Goal: Book appointment/travel/reservation

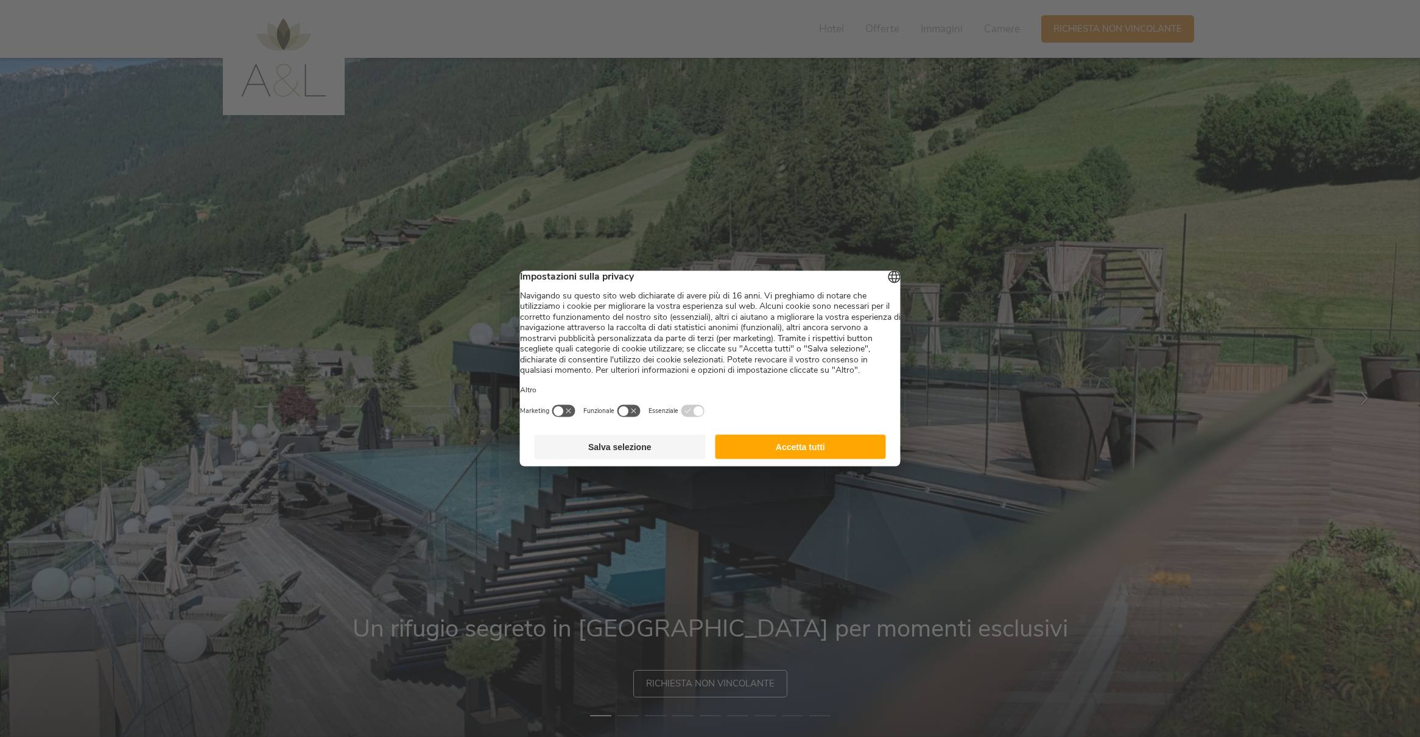
click at [833, 458] on button "Accetta tutti" at bounding box center [800, 447] width 171 height 24
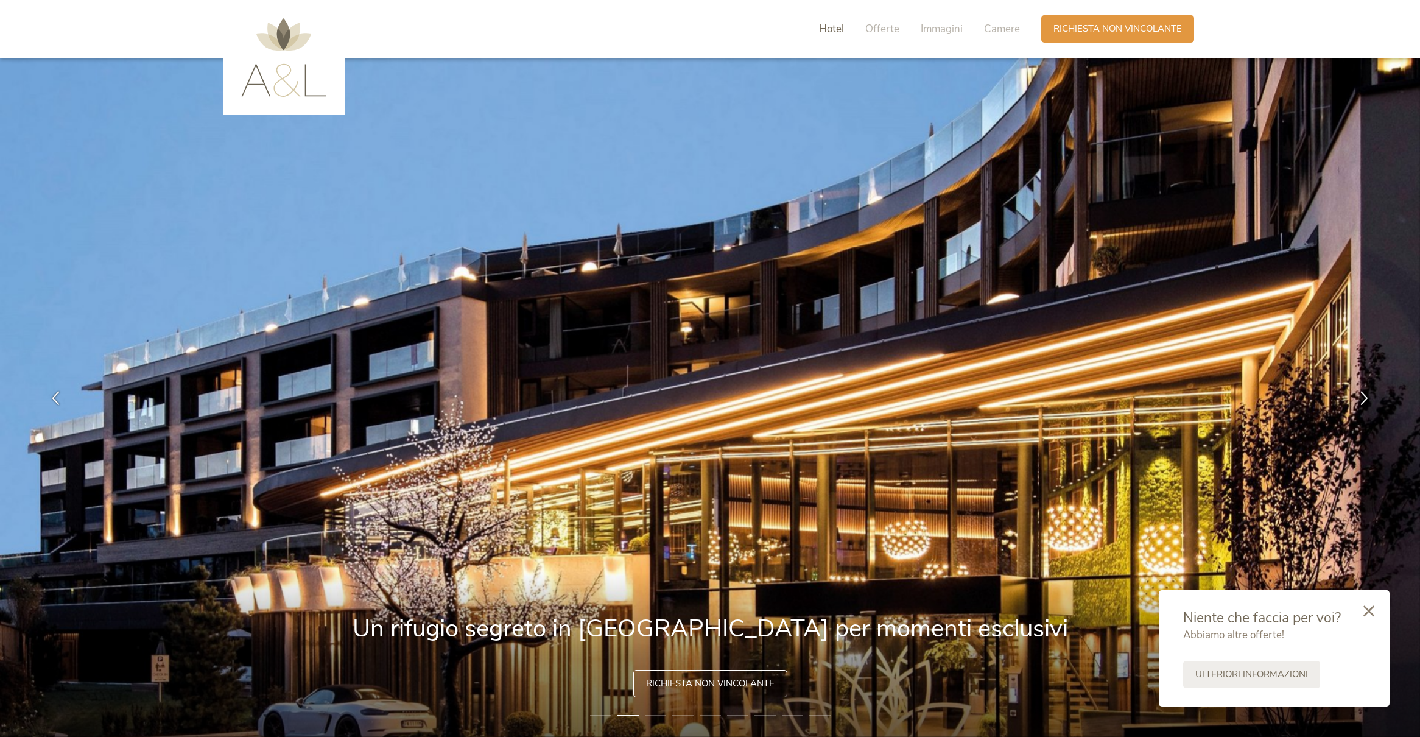
click at [834, 30] on span "Hotel" at bounding box center [831, 29] width 25 height 14
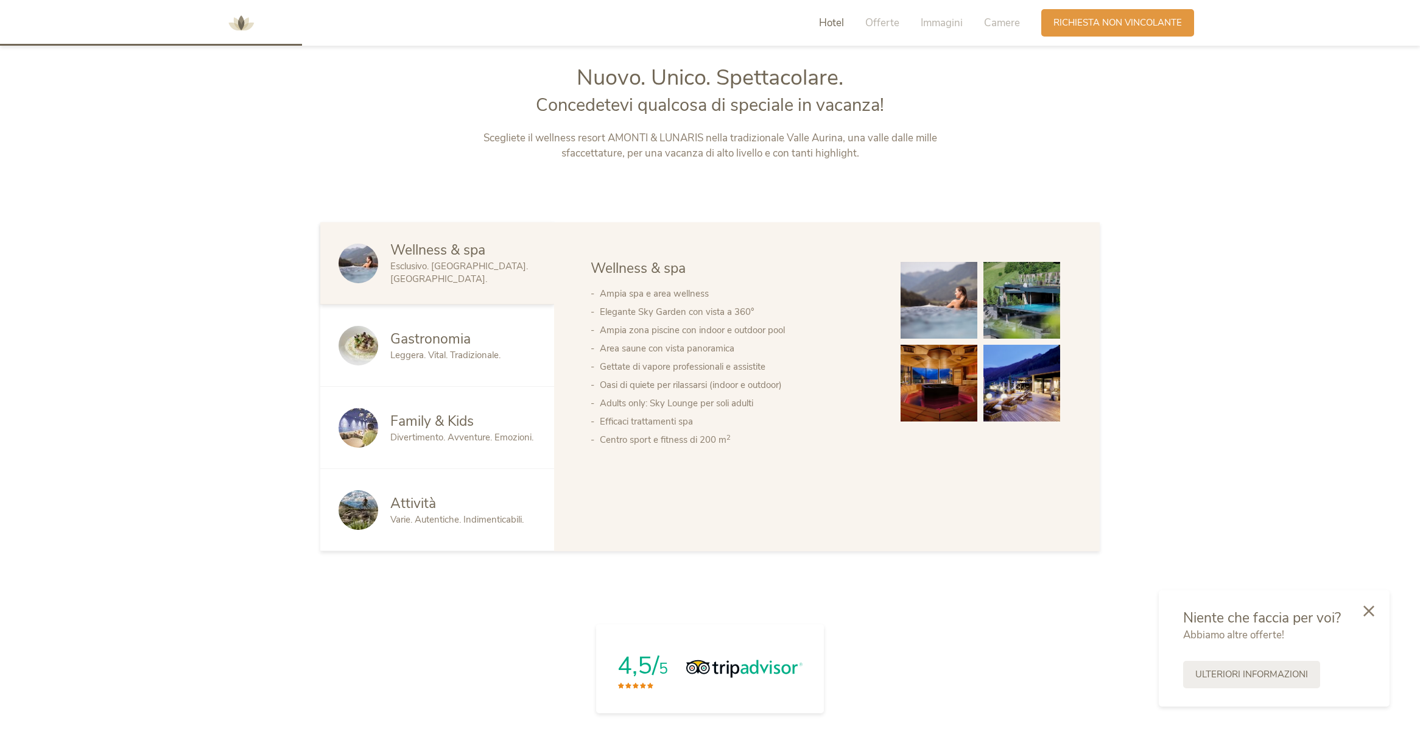
scroll to position [779, 0]
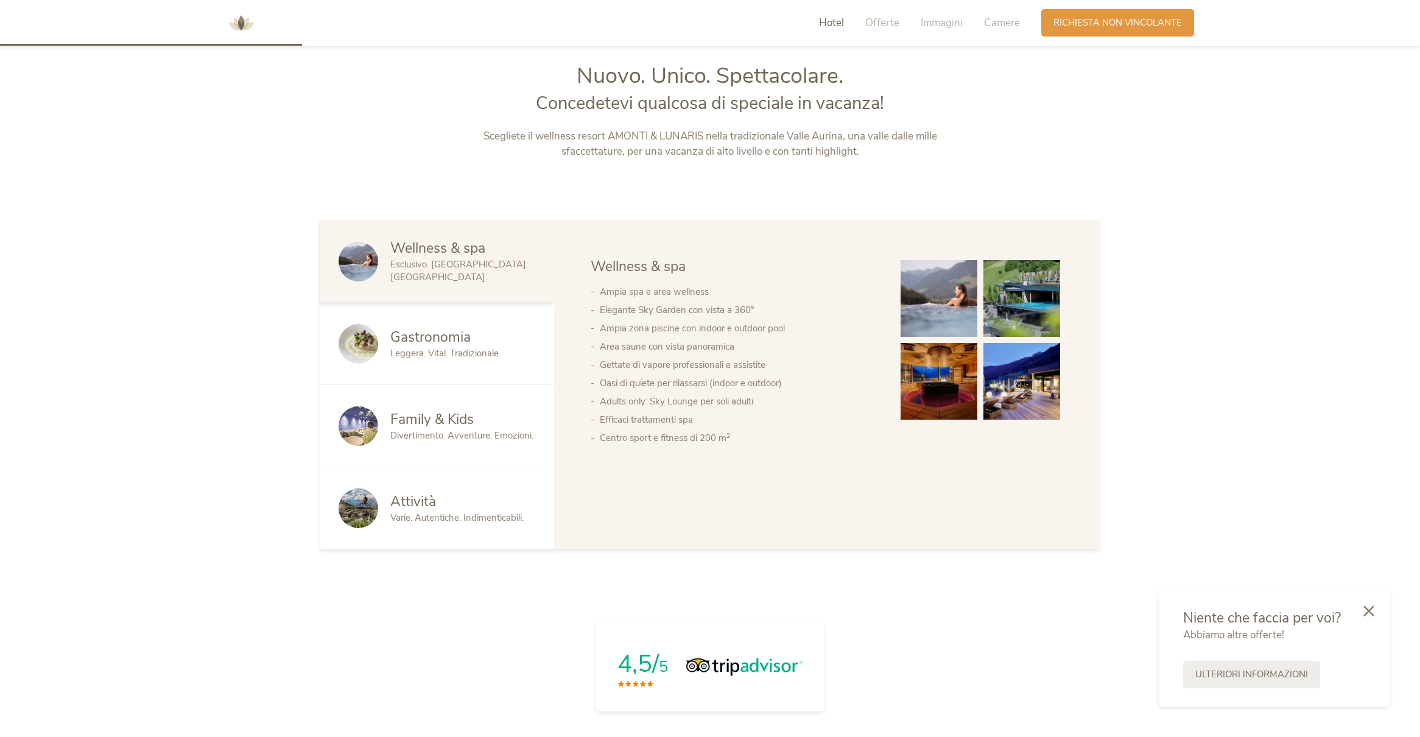
click at [465, 337] on span "Gastronomia" at bounding box center [430, 337] width 80 height 19
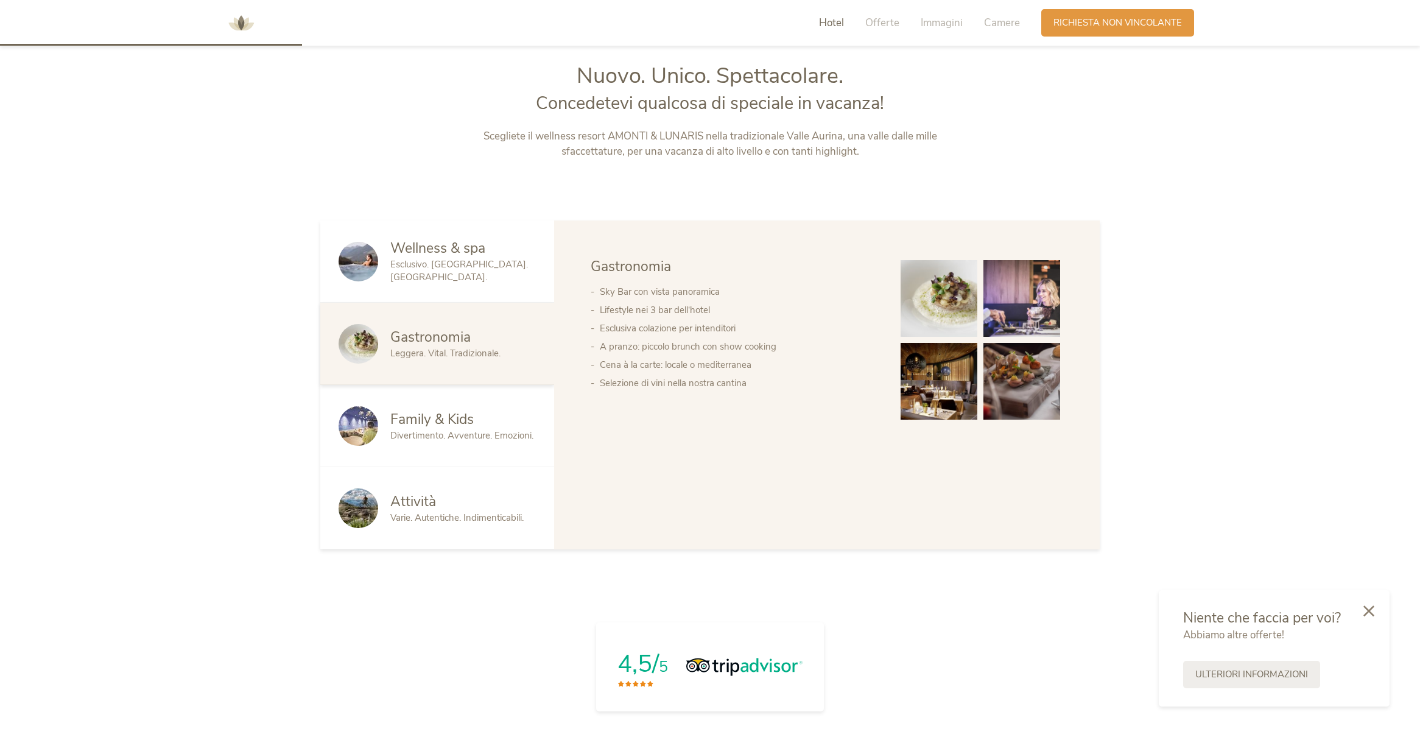
click at [472, 400] on div "Family & Kids Divertimento. Avventure. Emozioni." at bounding box center [437, 426] width 234 height 82
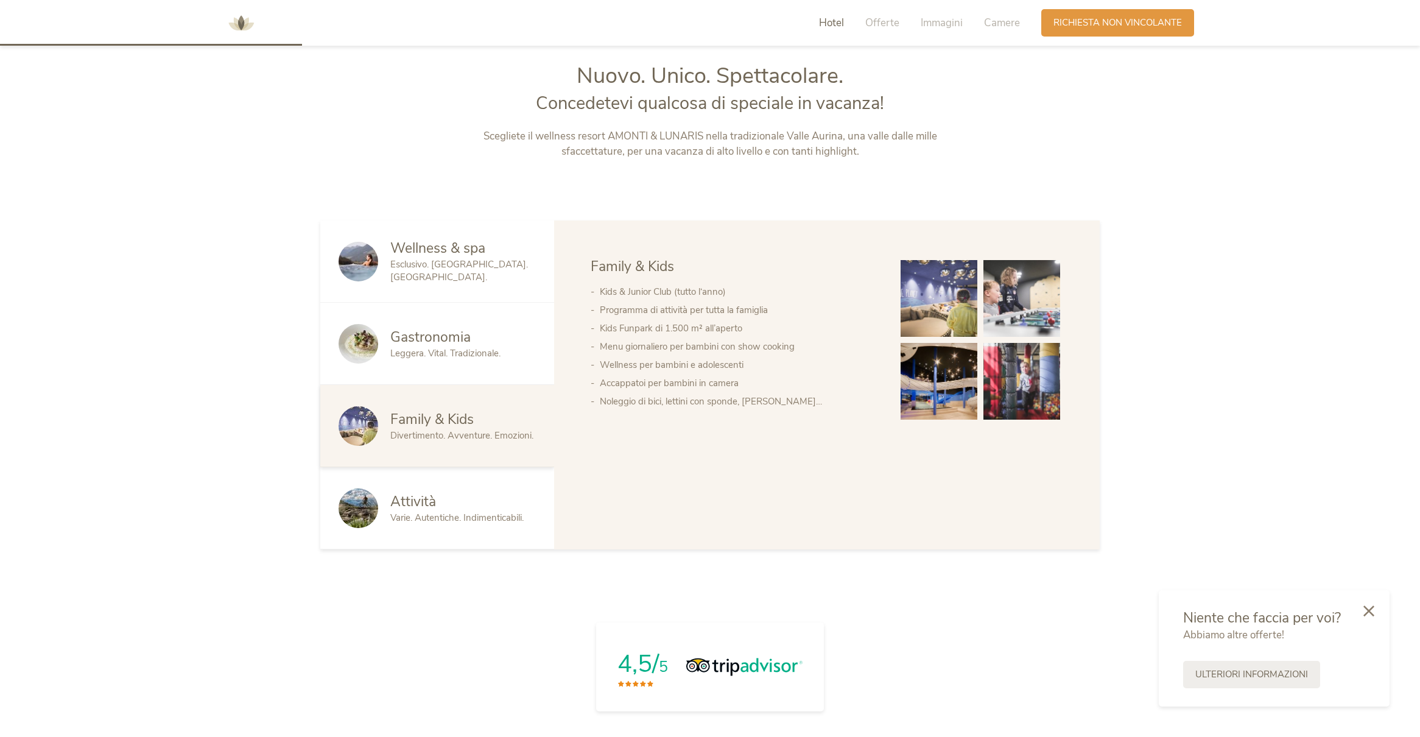
click at [504, 495] on div "Attività" at bounding box center [463, 501] width 146 height 19
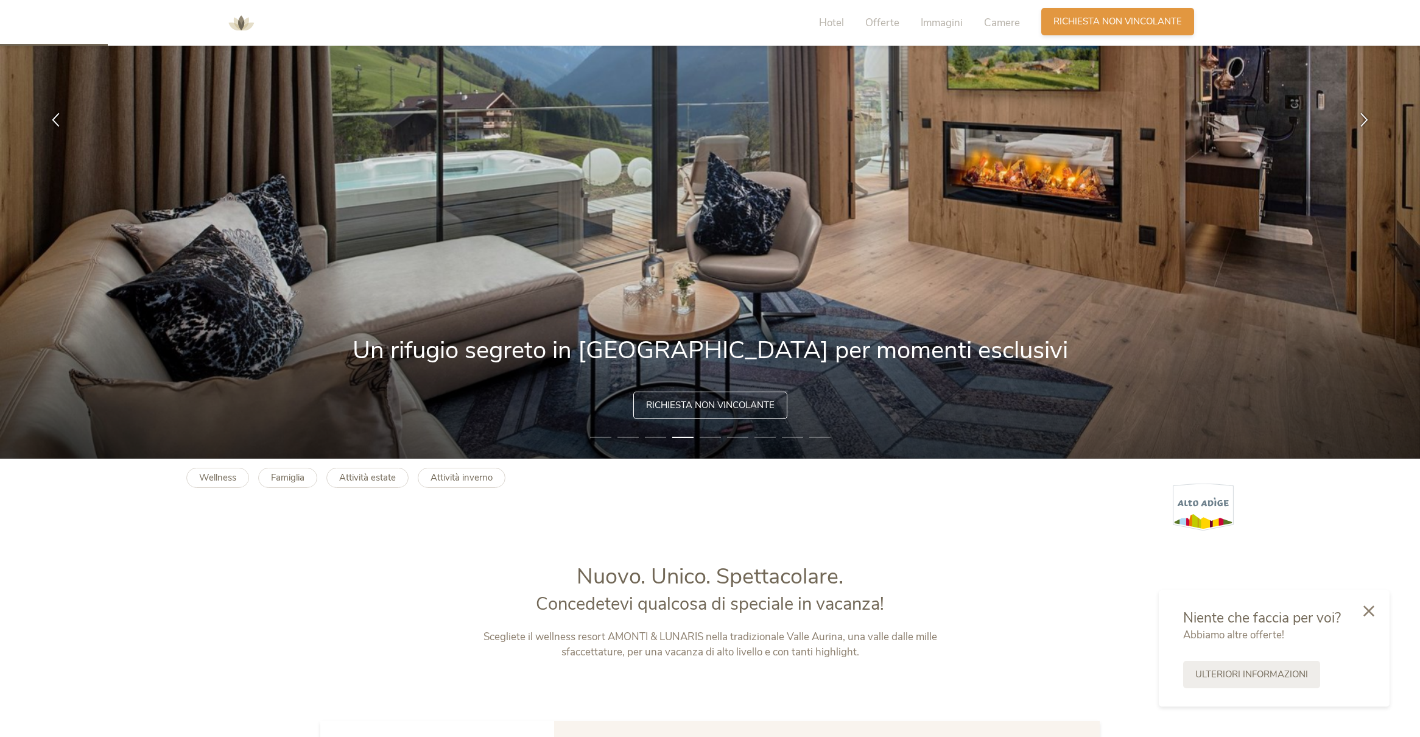
click at [1092, 25] on span "Richiesta non vincolante" at bounding box center [1117, 21] width 128 height 13
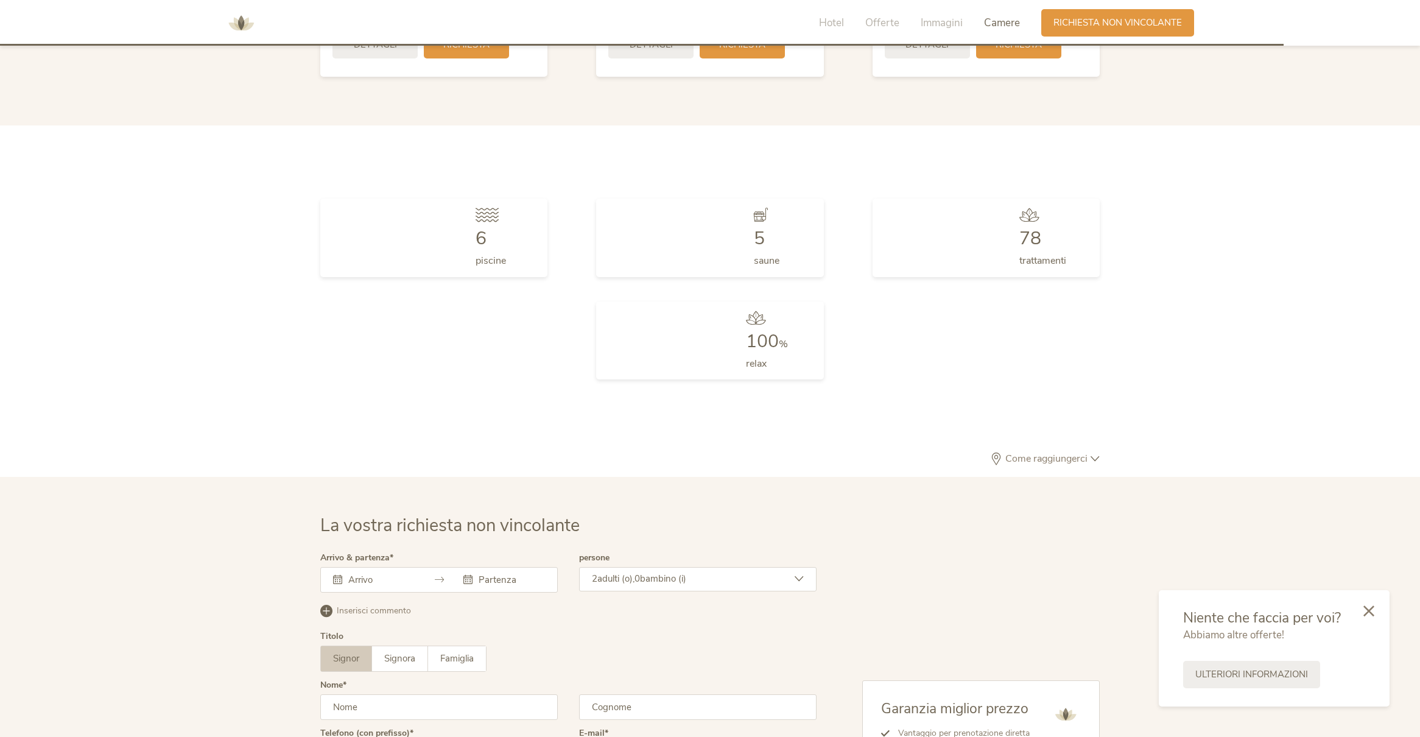
scroll to position [3662, 0]
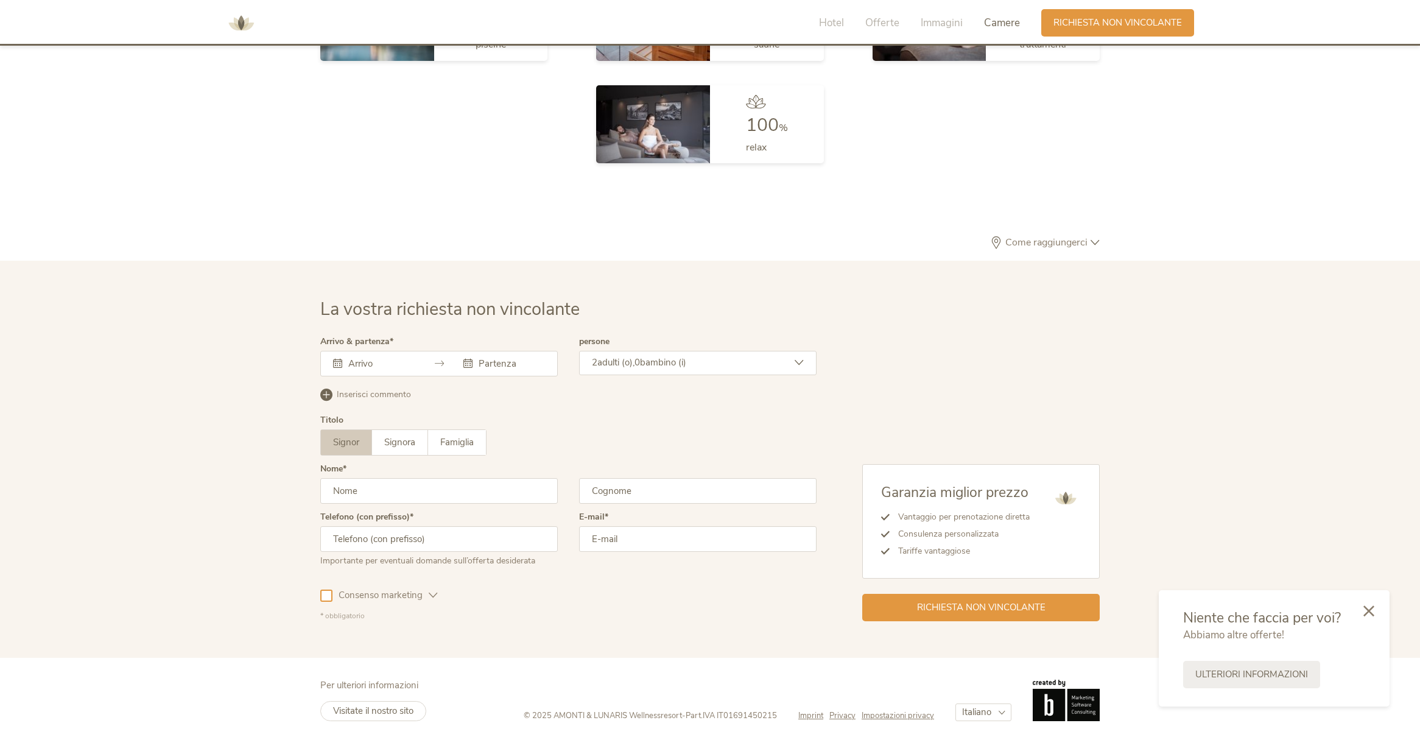
click at [1001, 24] on span "Camere" at bounding box center [1002, 23] width 36 height 14
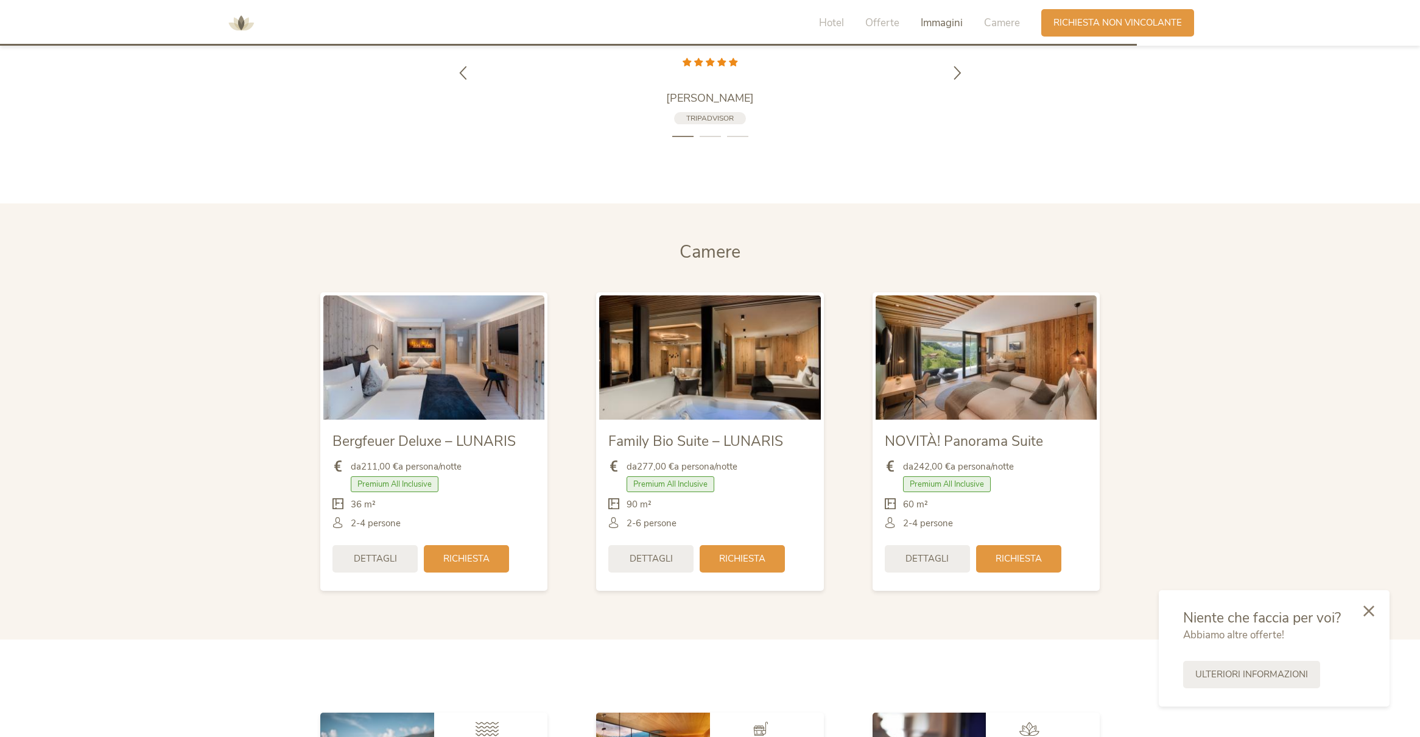
scroll to position [2933, 0]
click at [714, 332] on img at bounding box center [709, 357] width 221 height 124
click at [660, 554] on span "Dettagli" at bounding box center [651, 556] width 43 height 13
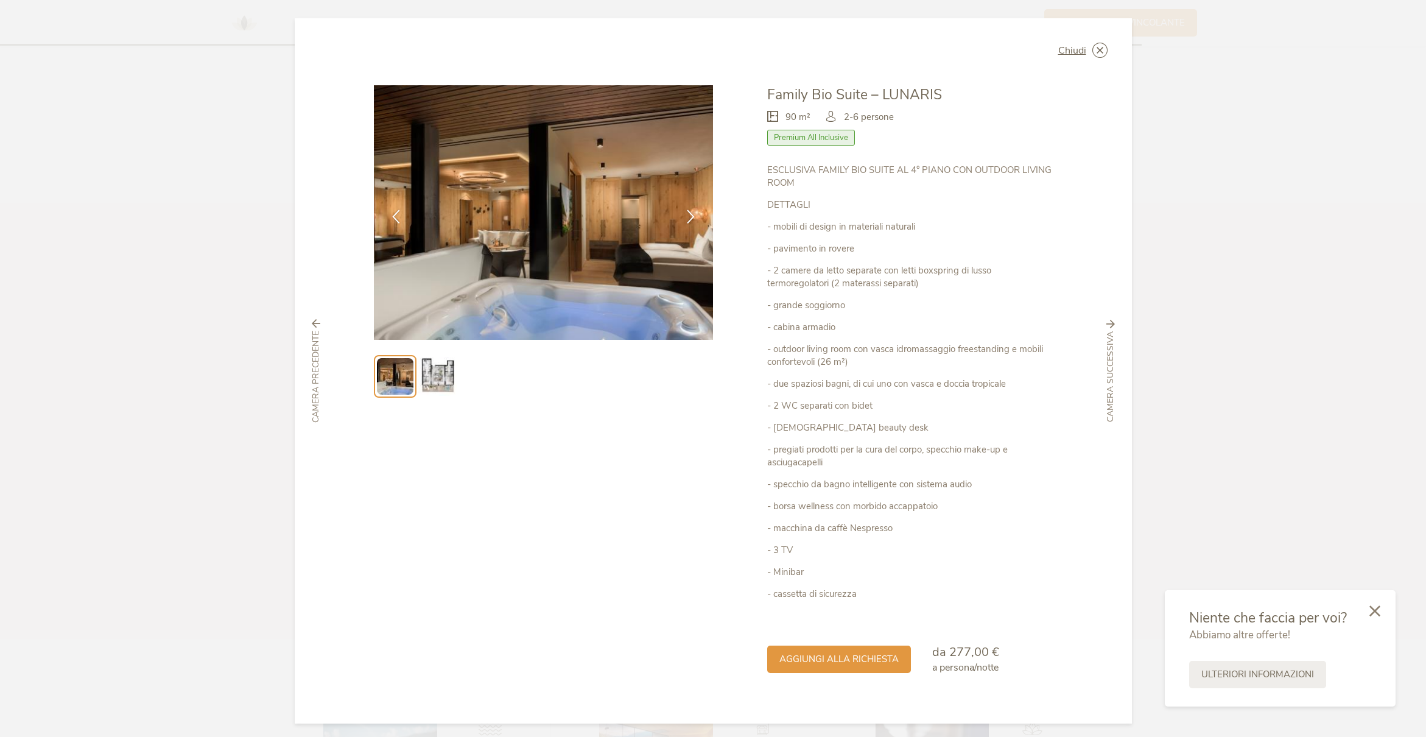
click at [418, 371] on img at bounding box center [437, 376] width 39 height 39
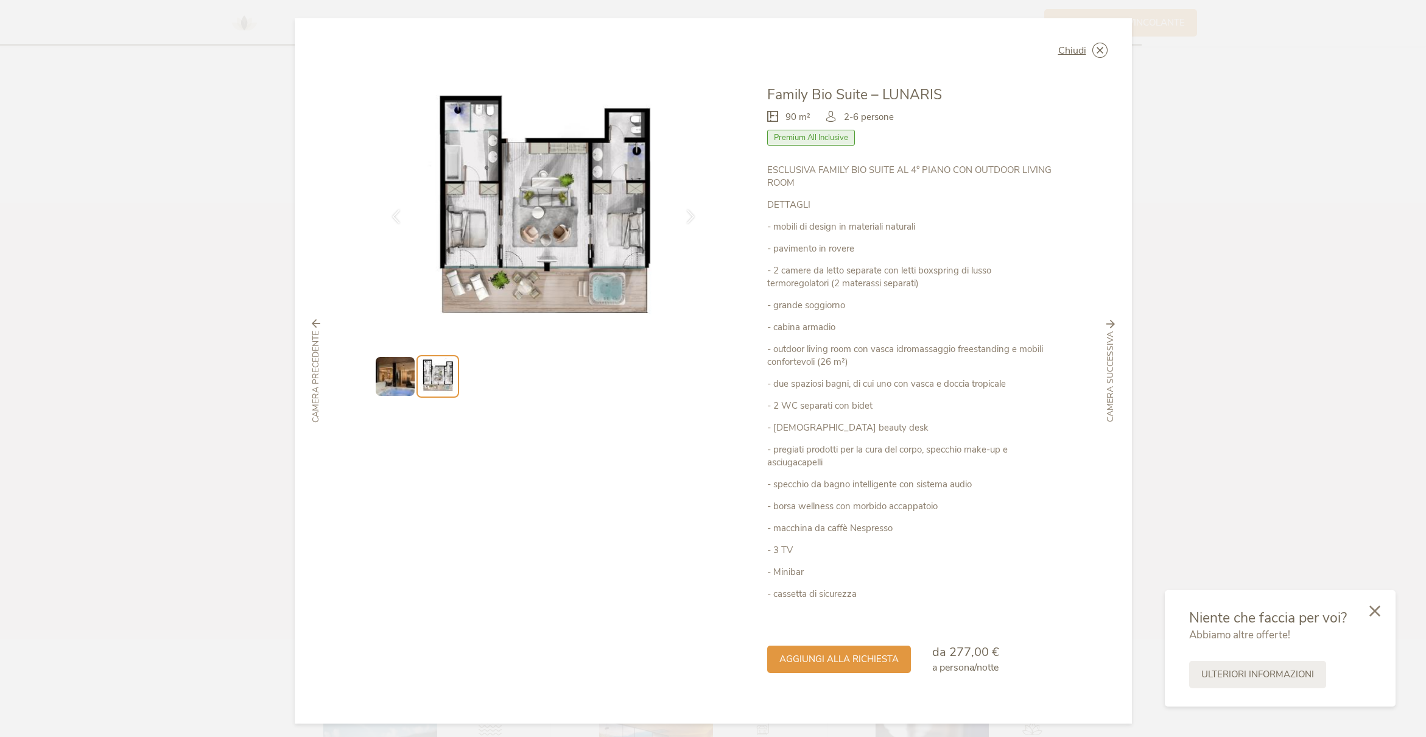
click at [404, 377] on img at bounding box center [395, 376] width 39 height 39
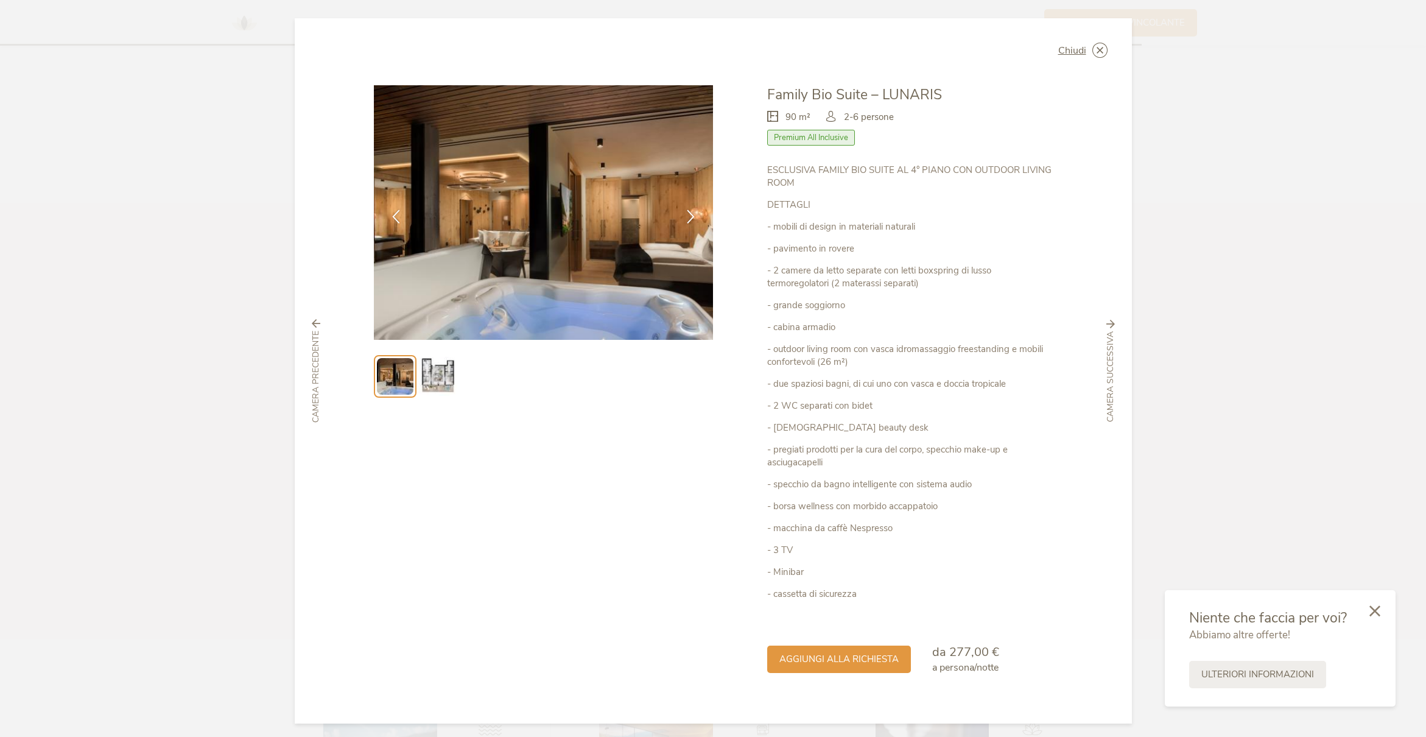
click at [433, 376] on img at bounding box center [437, 376] width 39 height 39
click at [435, 374] on img at bounding box center [437, 376] width 39 height 39
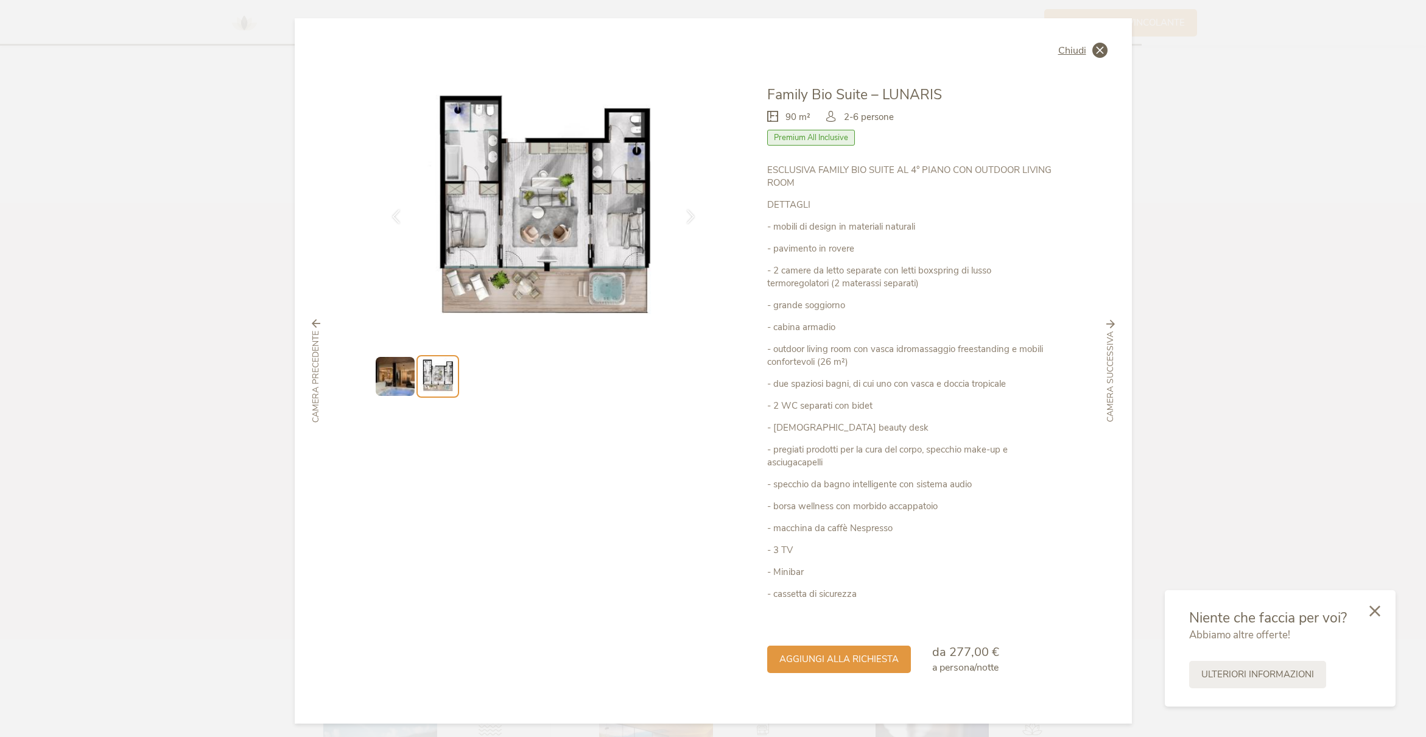
click at [1097, 51] on icon at bounding box center [1099, 50] width 15 height 15
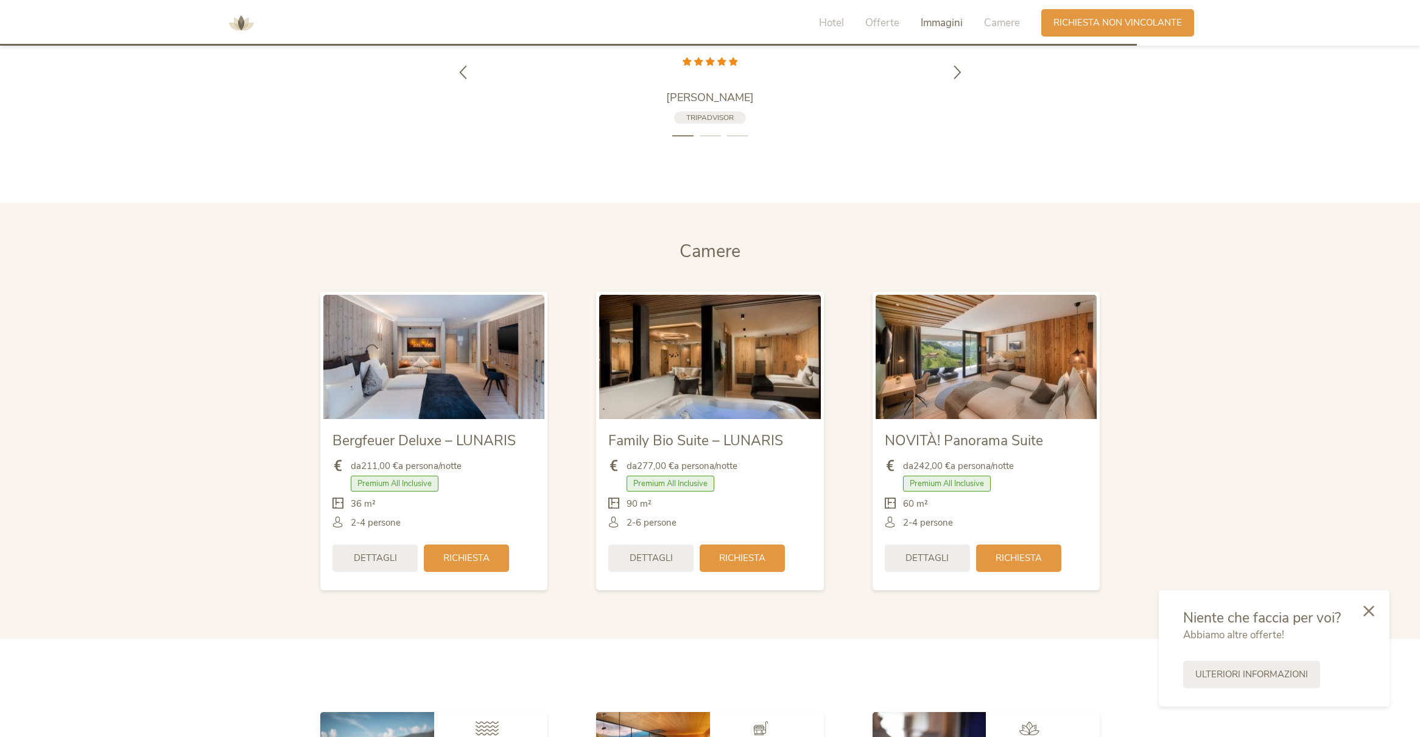
click at [908, 546] on div "Dettagli" at bounding box center [927, 557] width 85 height 27
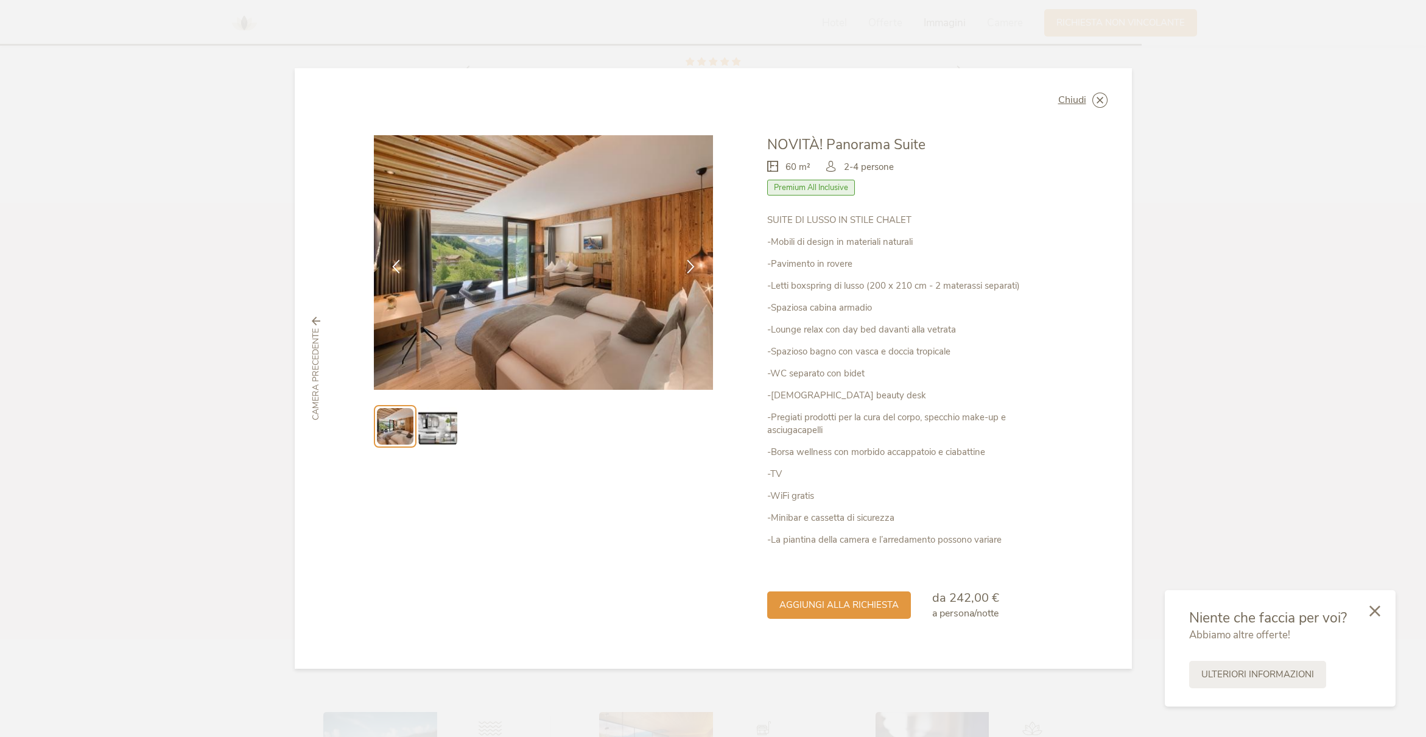
click at [427, 425] on img at bounding box center [437, 426] width 39 height 39
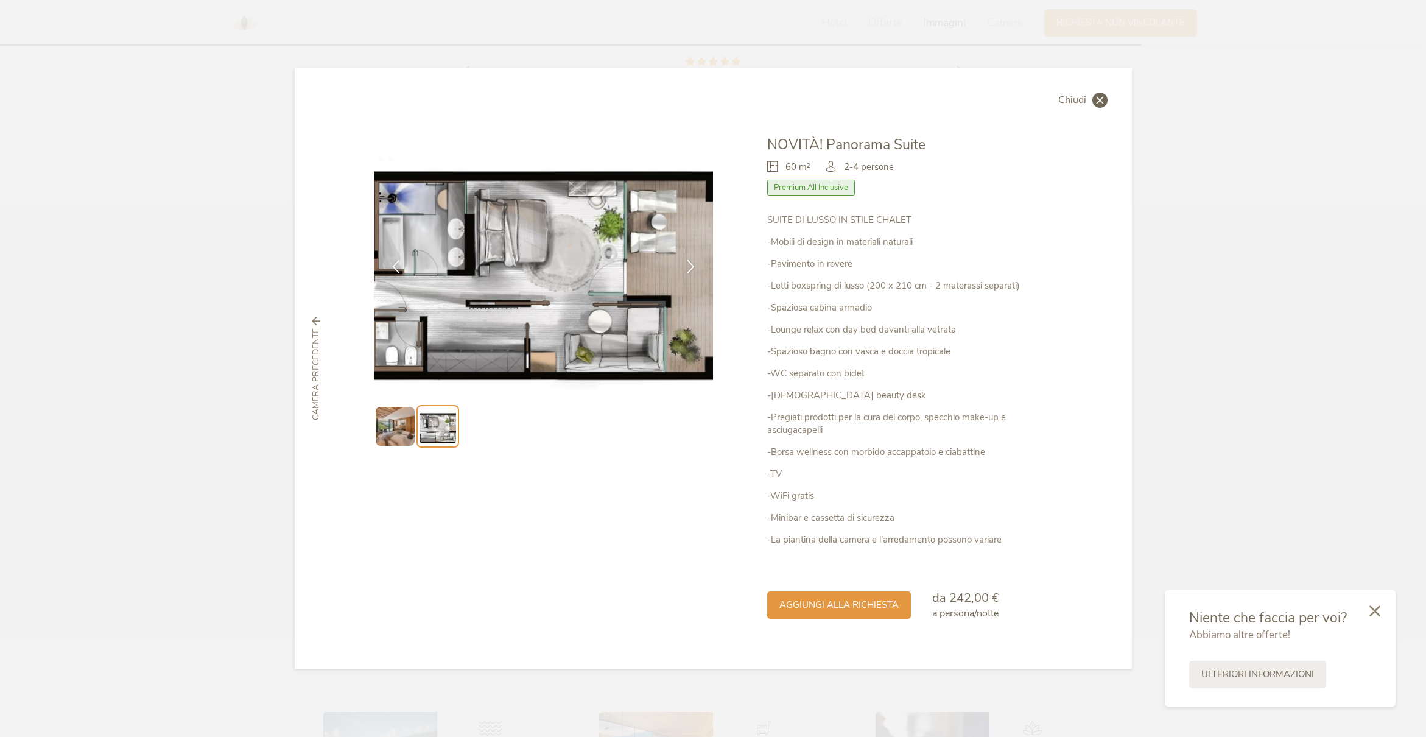
click at [1098, 99] on icon at bounding box center [1099, 100] width 15 height 15
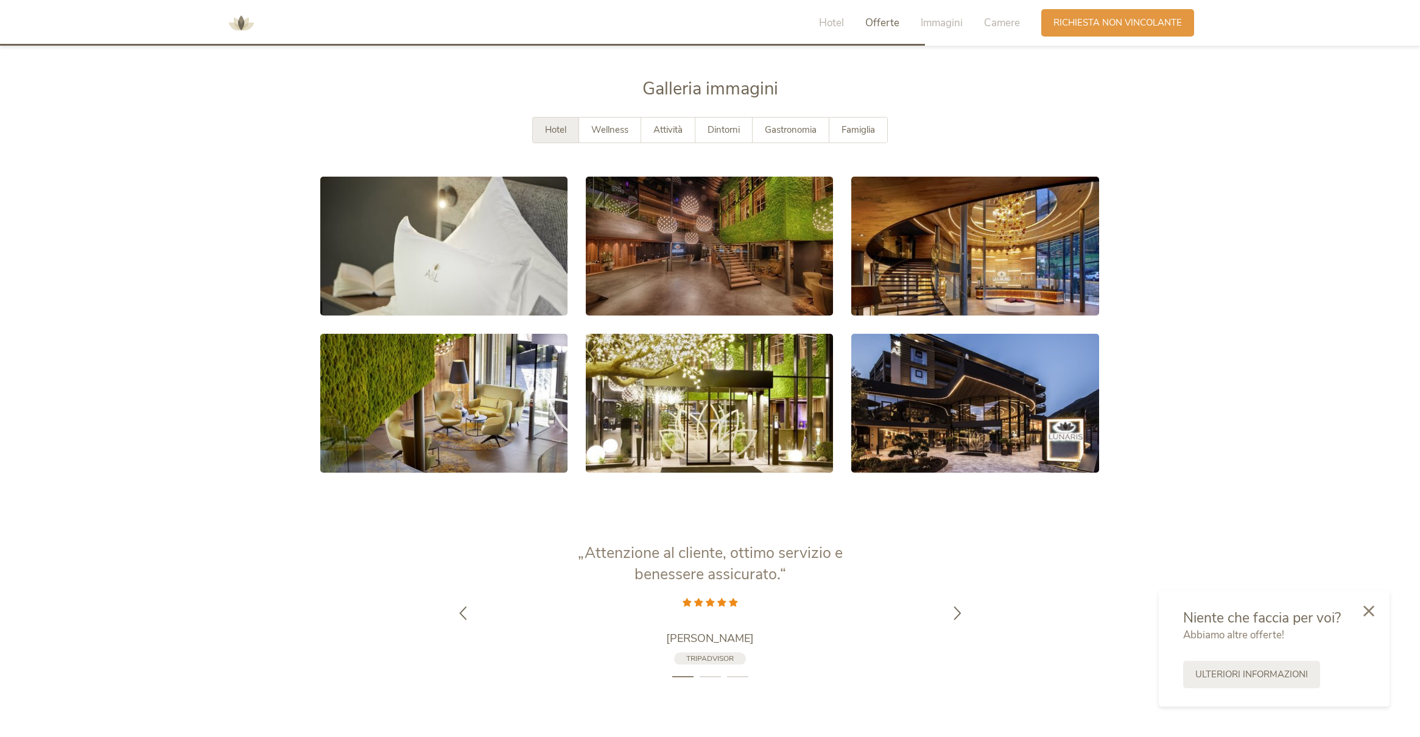
scroll to position [2379, 0]
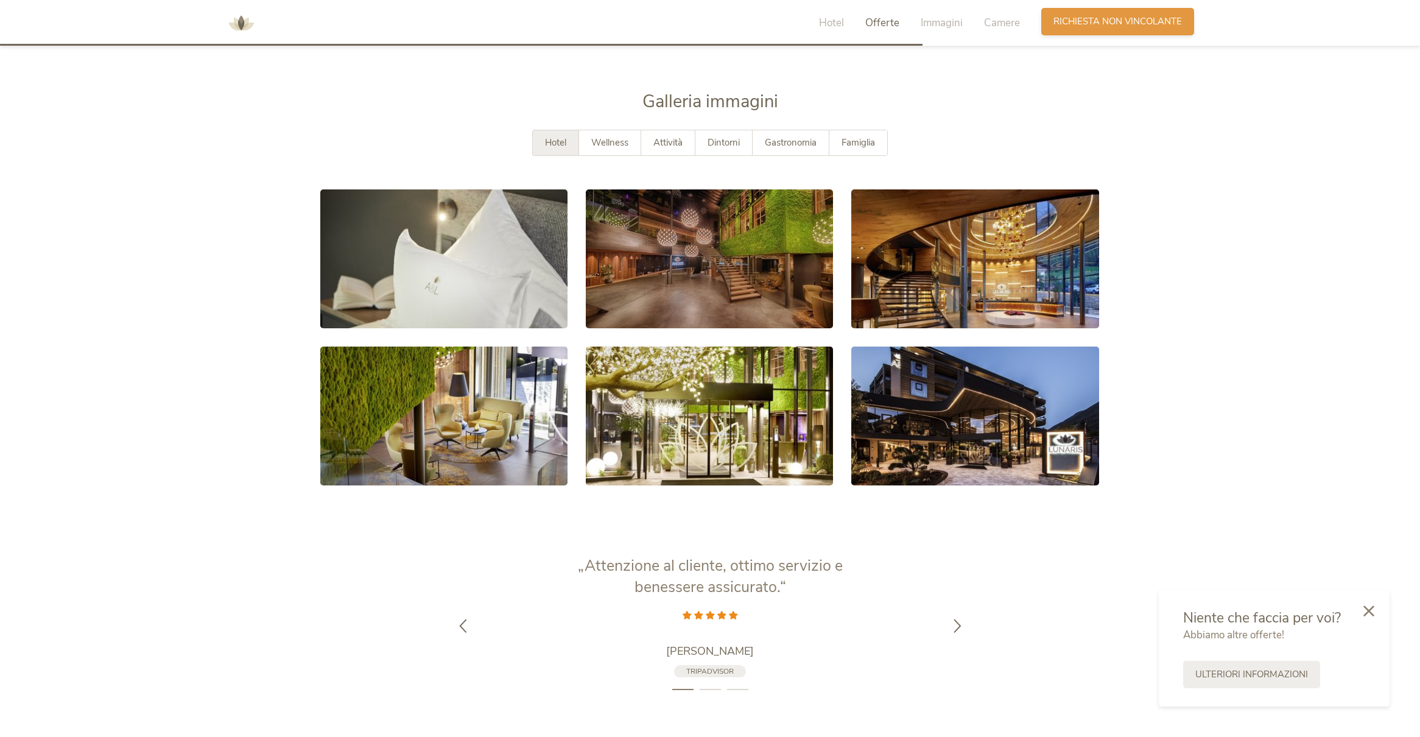
click at [1090, 24] on span "Richiesta non vincolante" at bounding box center [1117, 21] width 128 height 13
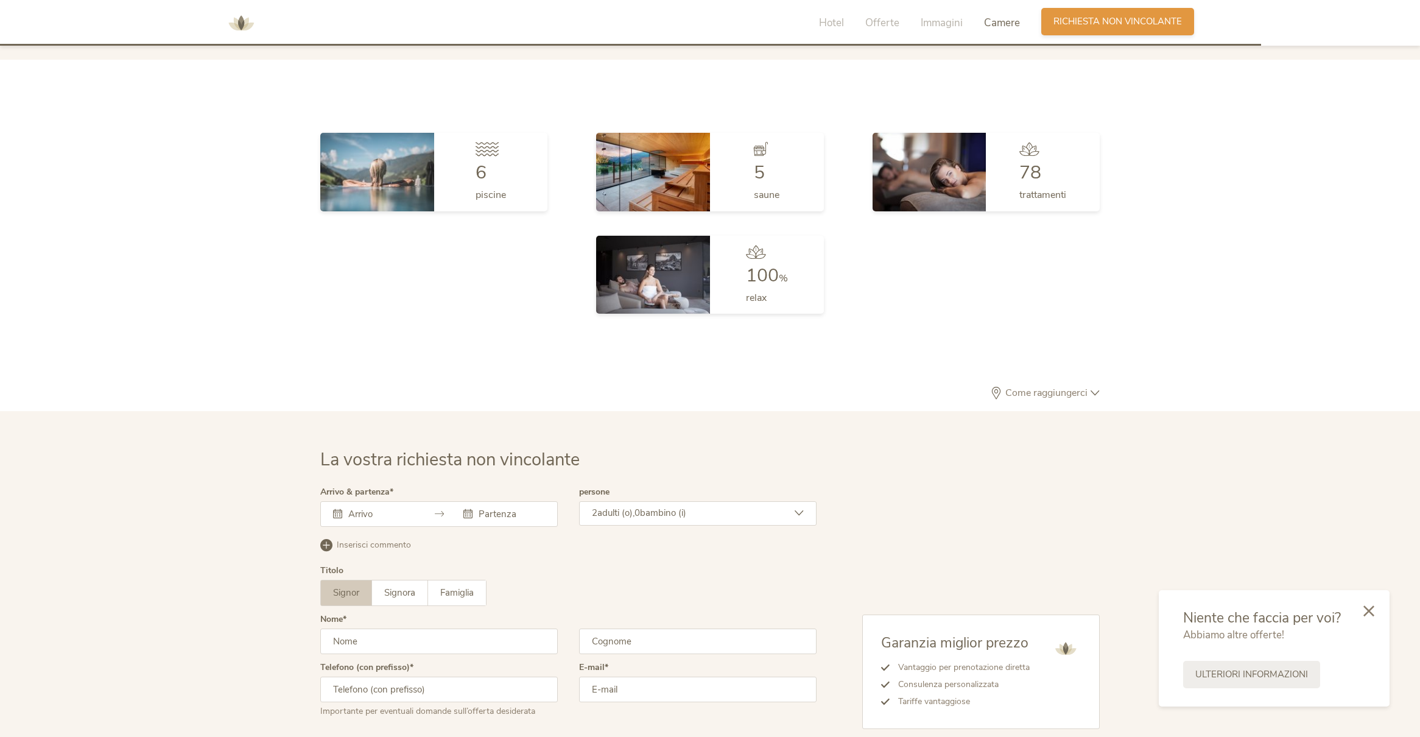
scroll to position [3662, 0]
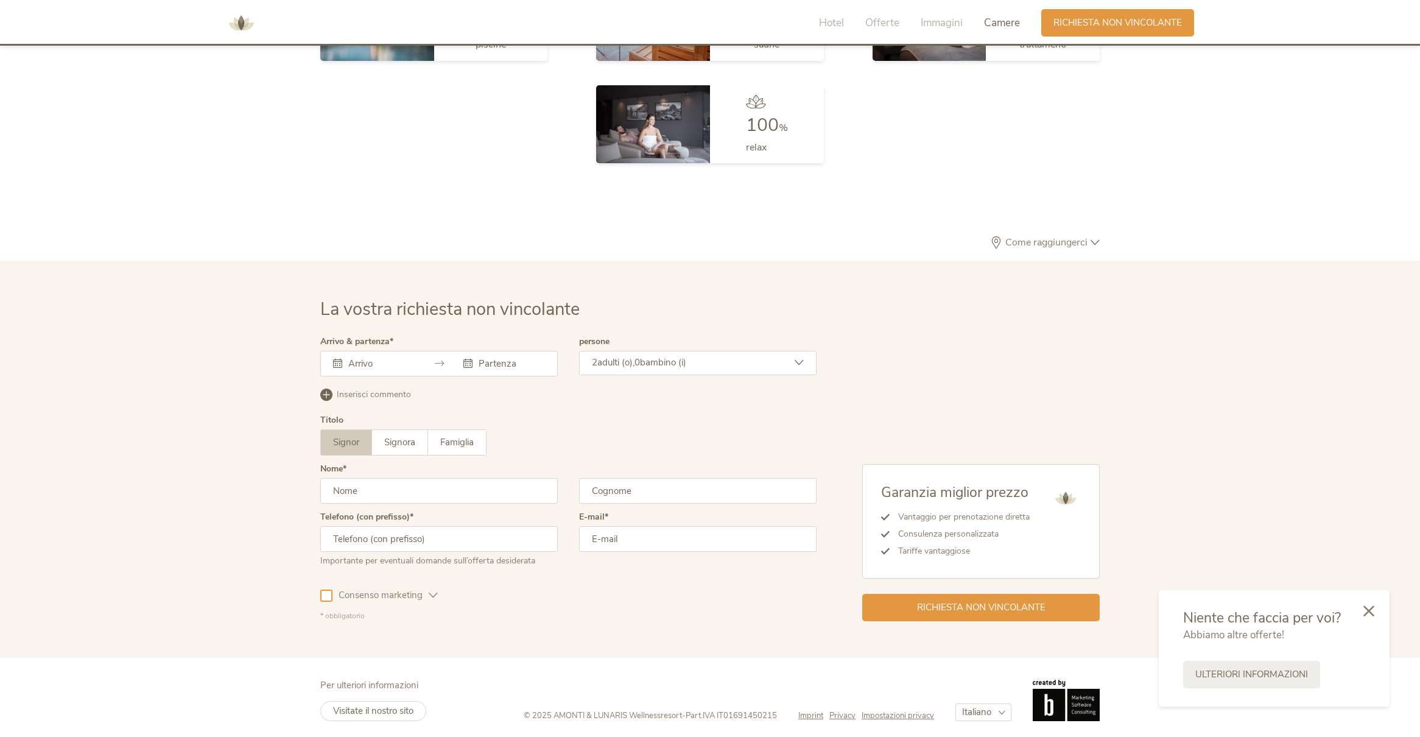
click at [410, 359] on input "text" at bounding box center [379, 363] width 69 height 12
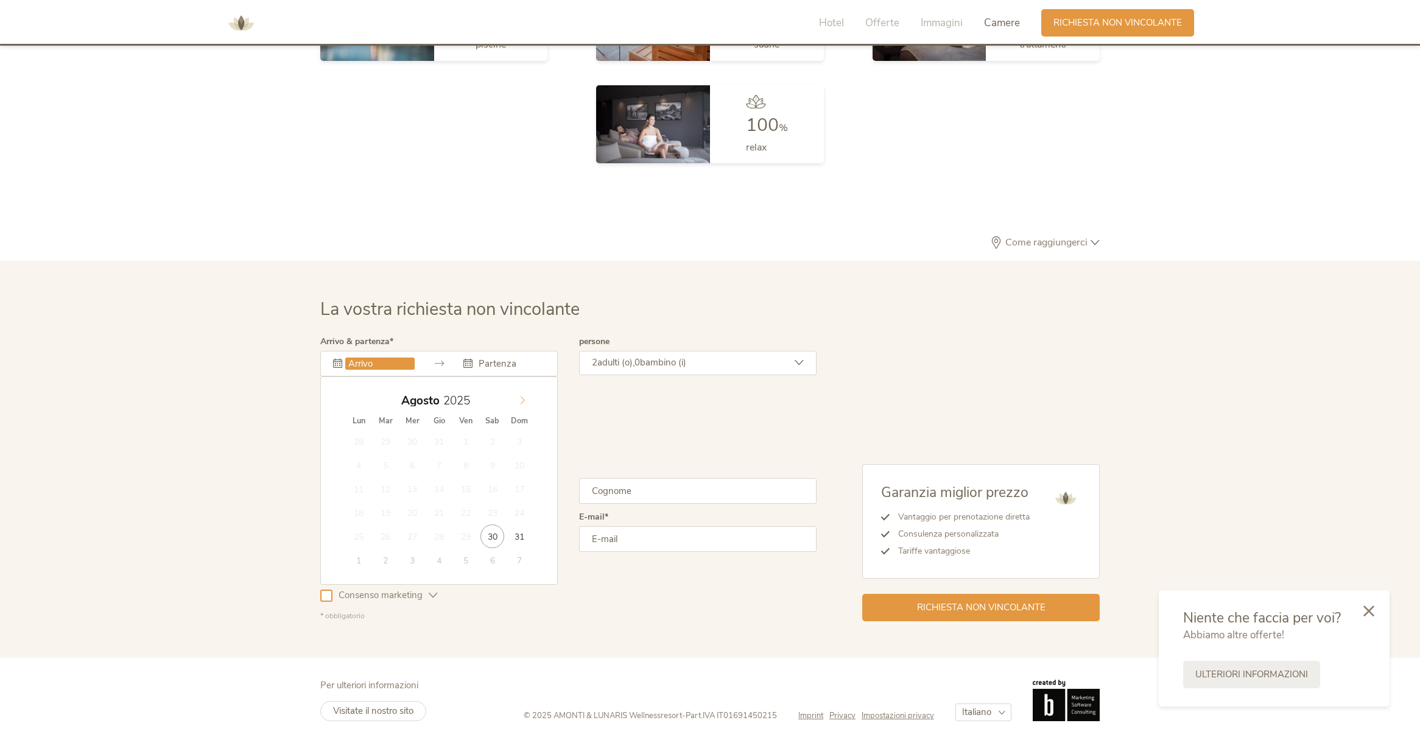
click at [518, 396] on icon at bounding box center [522, 400] width 9 height 9
type input "18.09.2025"
type input "21.09.2025"
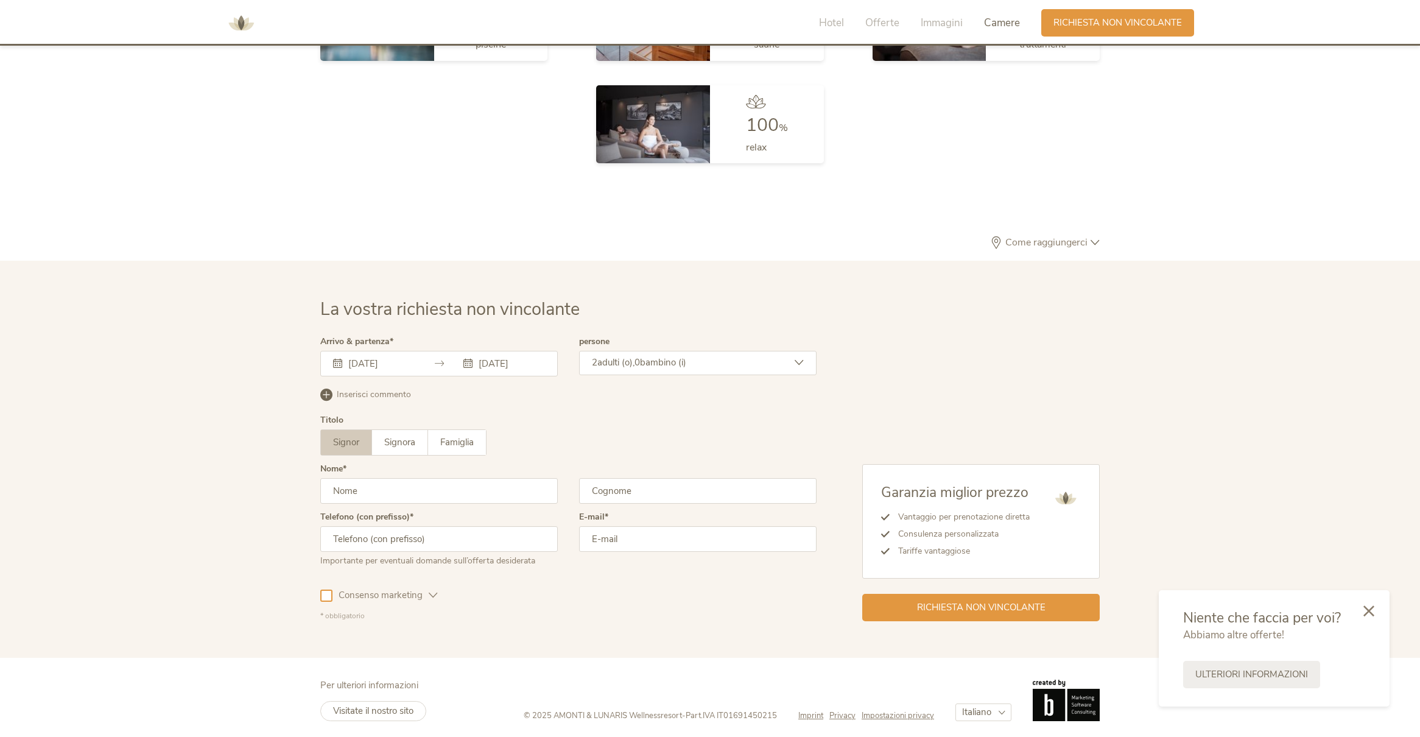
click at [627, 360] on span "adulti (o)," at bounding box center [615, 362] width 37 height 12
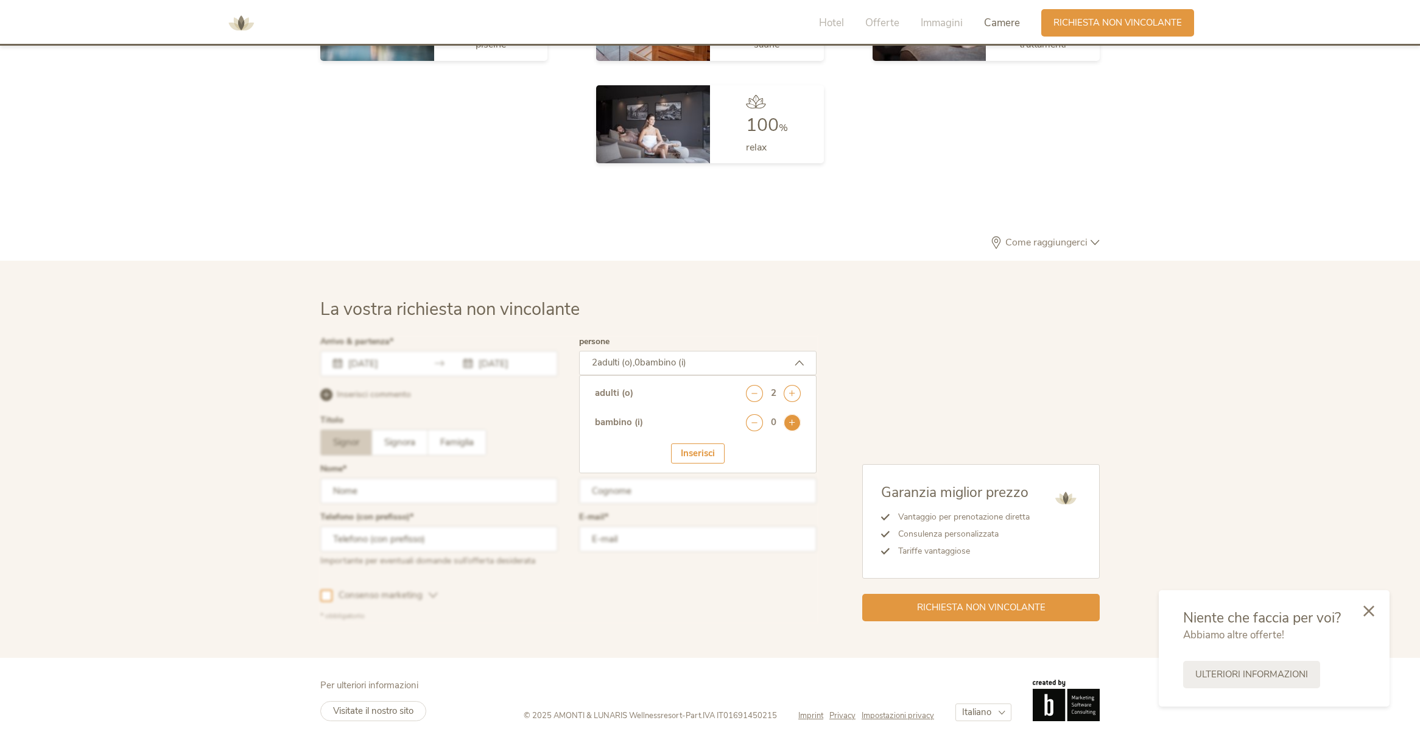
click at [792, 419] on icon at bounding box center [792, 422] width 17 height 17
select select "0"
select select "3"
drag, startPoint x: 704, startPoint y: 529, endPoint x: 711, endPoint y: 530, distance: 6.7
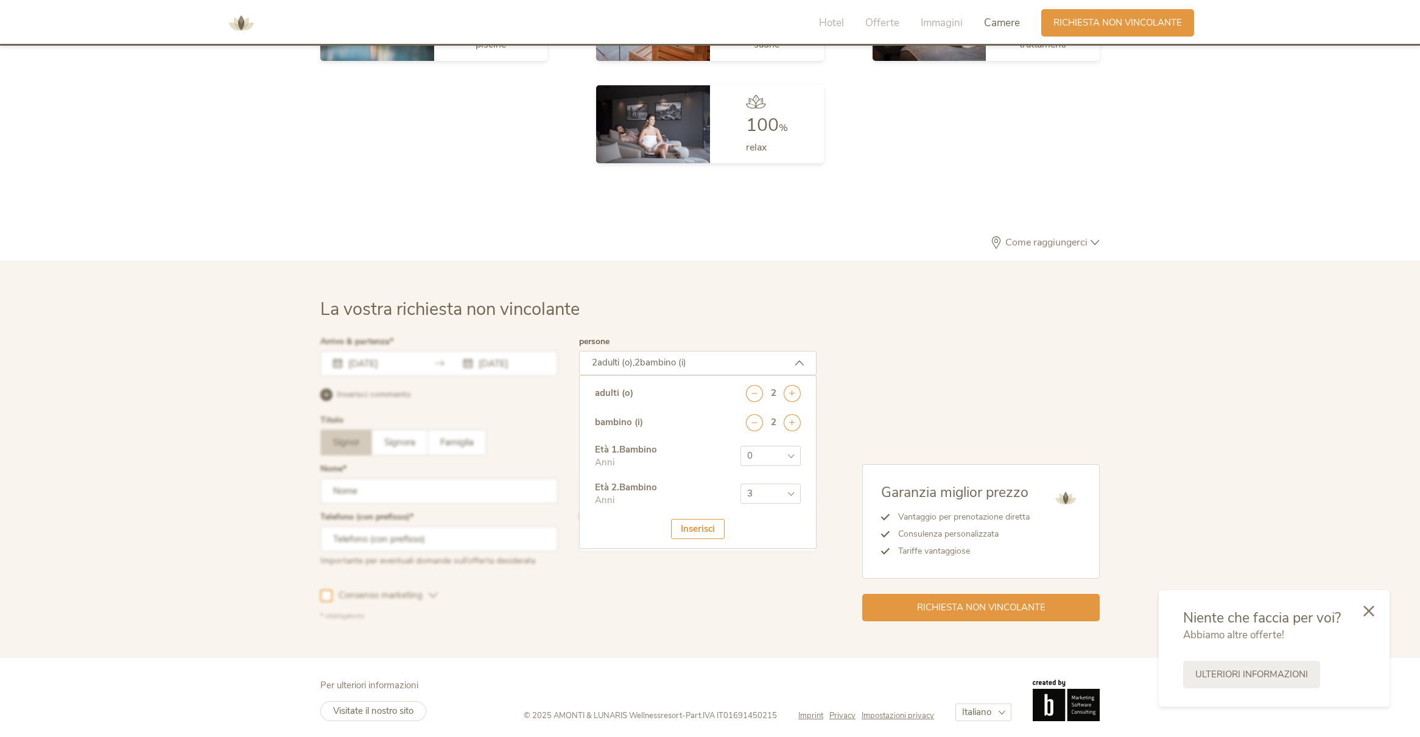
click at [703, 528] on div "Inserisci" at bounding box center [698, 529] width 54 height 20
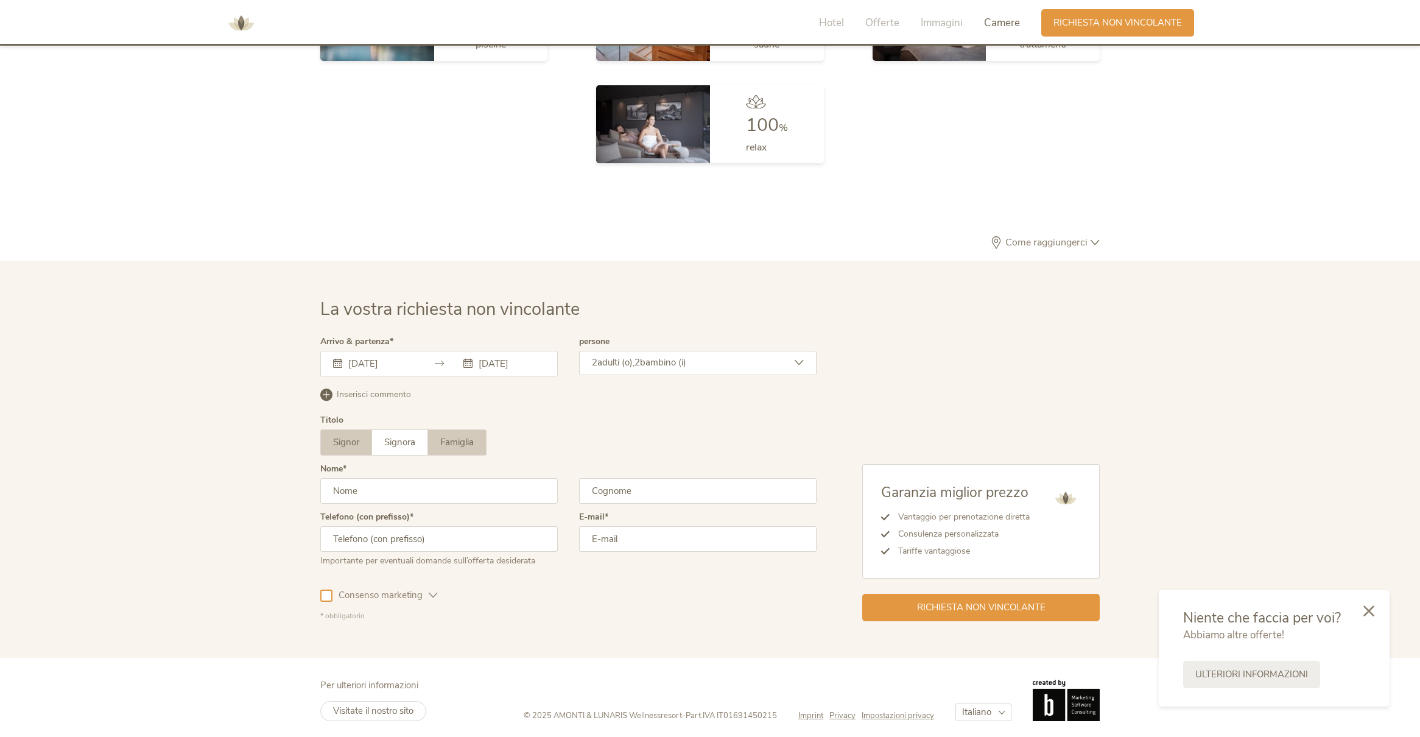
click at [443, 443] on span "Famiglia" at bounding box center [456, 442] width 33 height 12
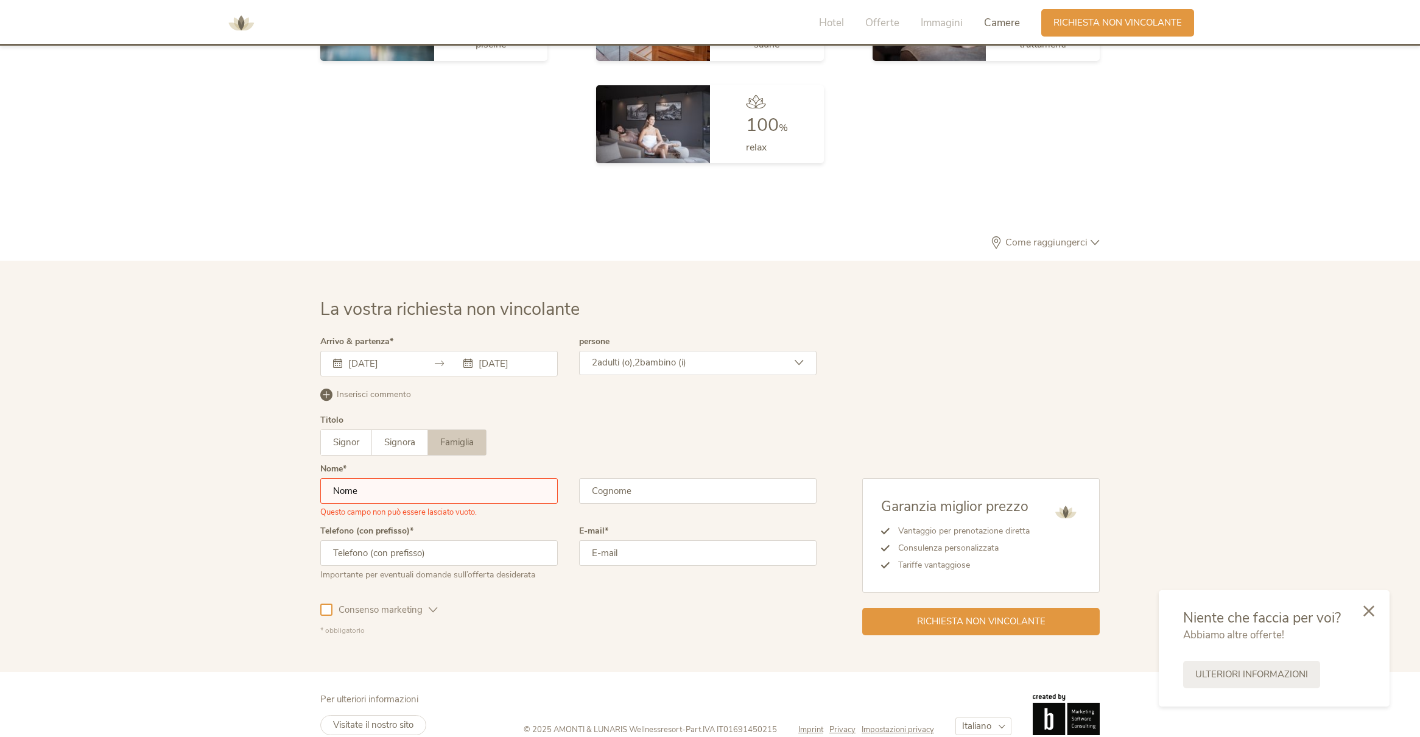
click at [390, 486] on input "text" at bounding box center [438, 491] width 237 height 26
type input "FRANCESCO"
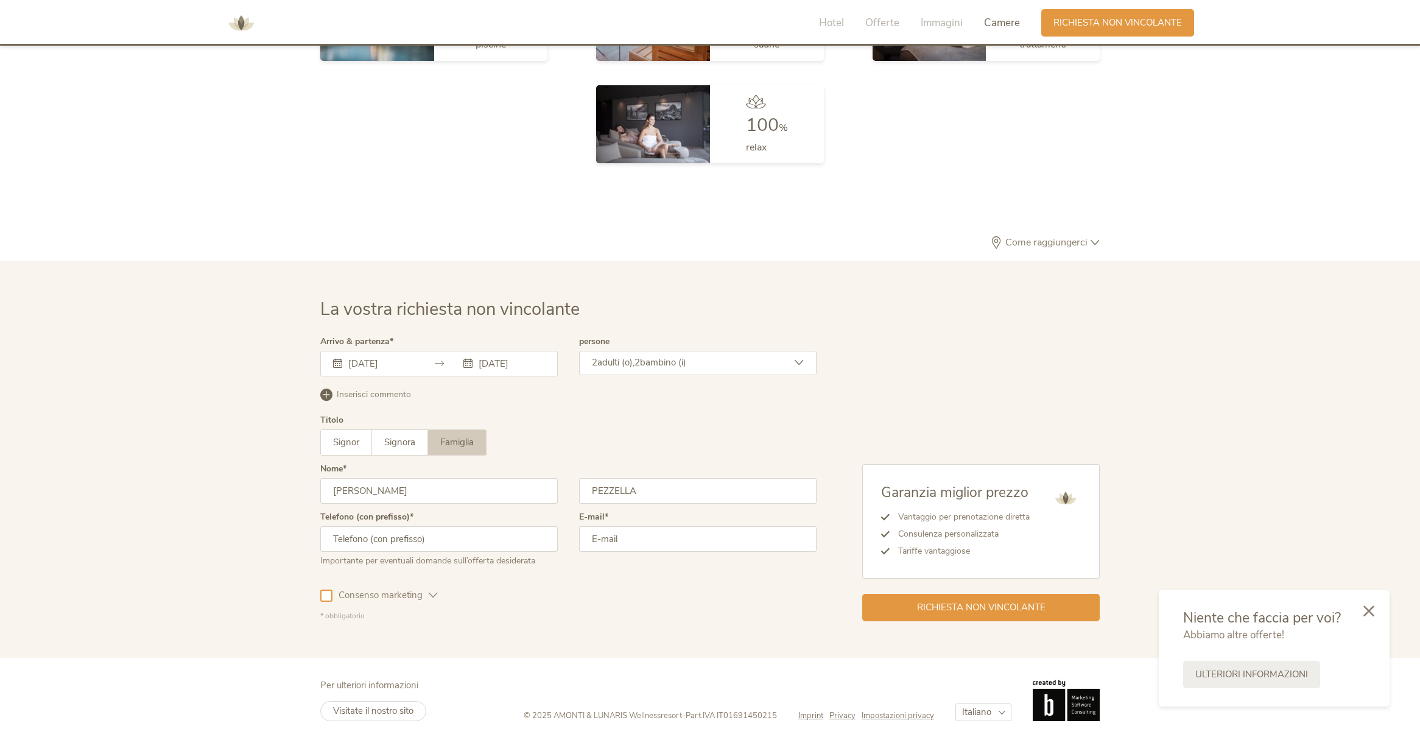
type input "PEZZELLA"
type input "+393885824734"
click at [630, 597] on div "Consenso marketing Consenso profilazione" at bounding box center [568, 592] width 496 height 35
type input "amministrazione@studiotecnicopezzella.it"
click at [329, 589] on div at bounding box center [326, 595] width 12 height 12
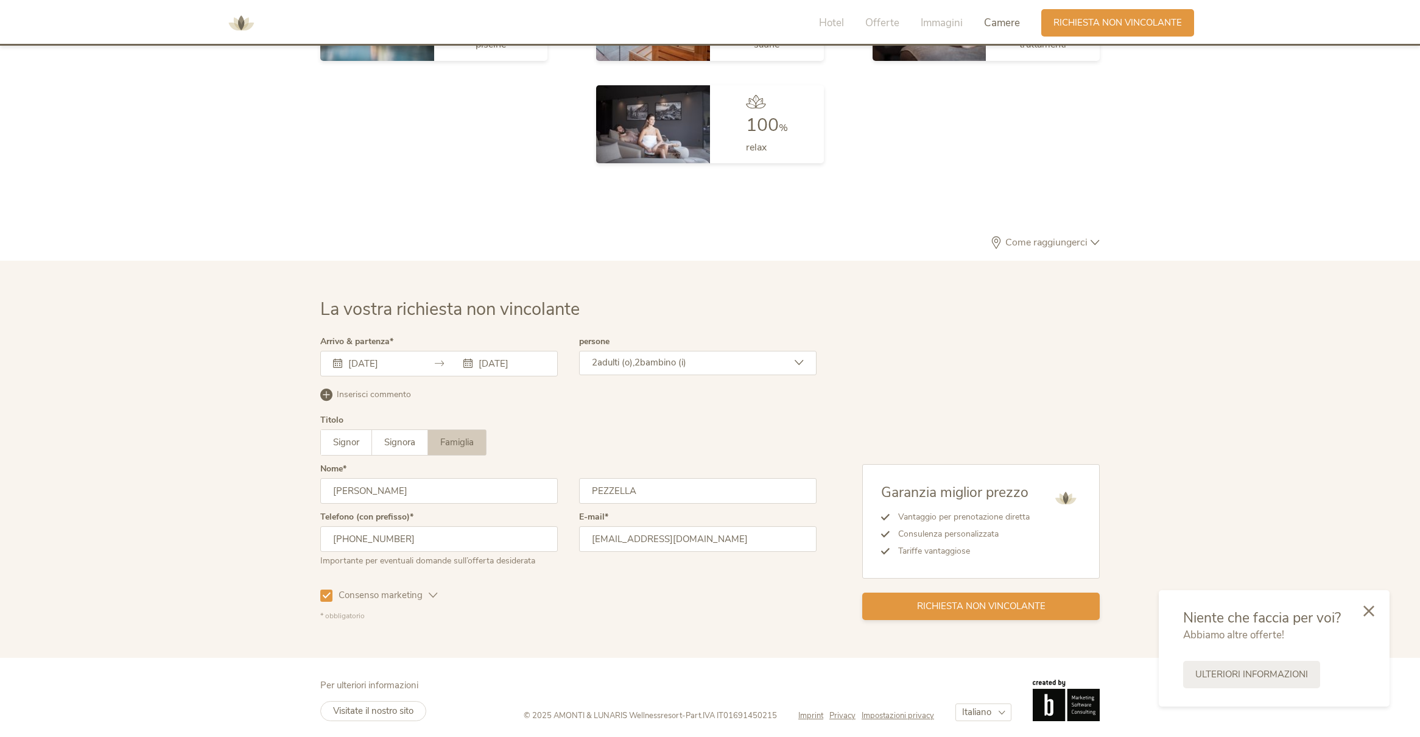
click at [921, 600] on span "Richiesta non vincolante" at bounding box center [981, 606] width 128 height 13
